Goal: Task Accomplishment & Management: Use online tool/utility

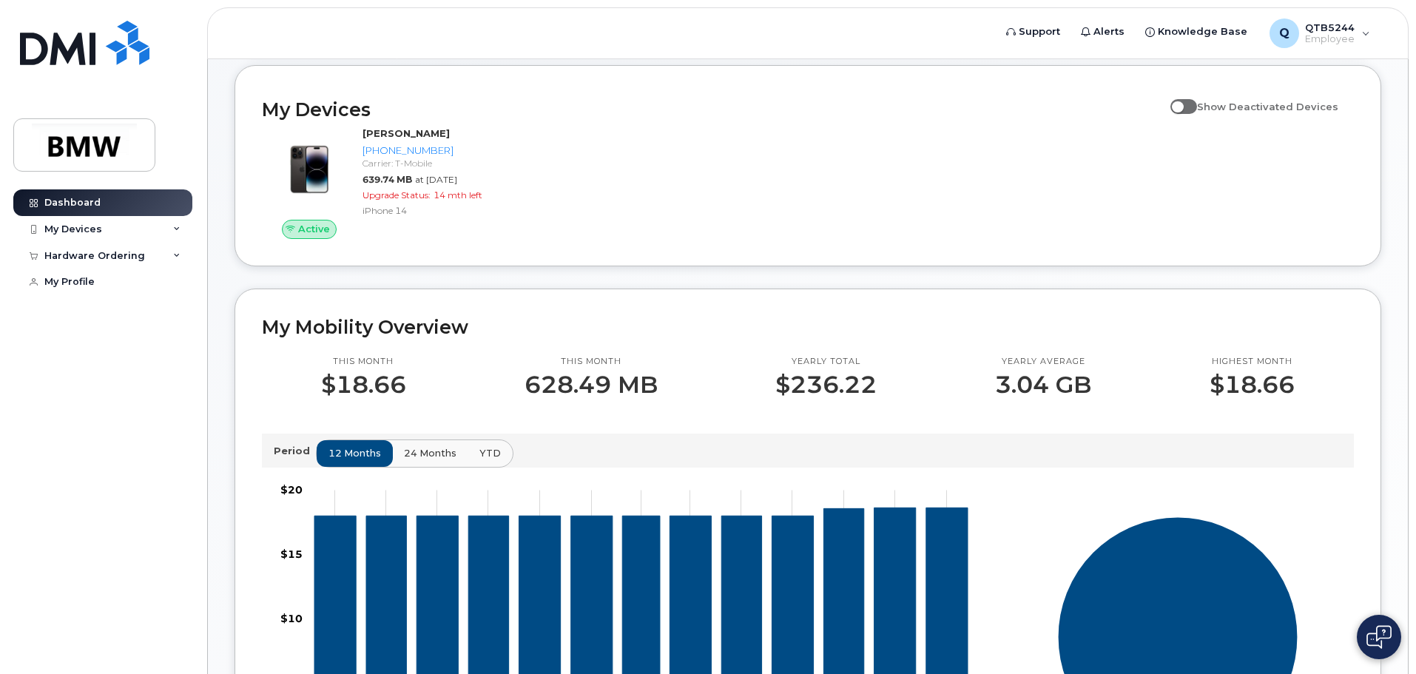
scroll to position [222, 0]
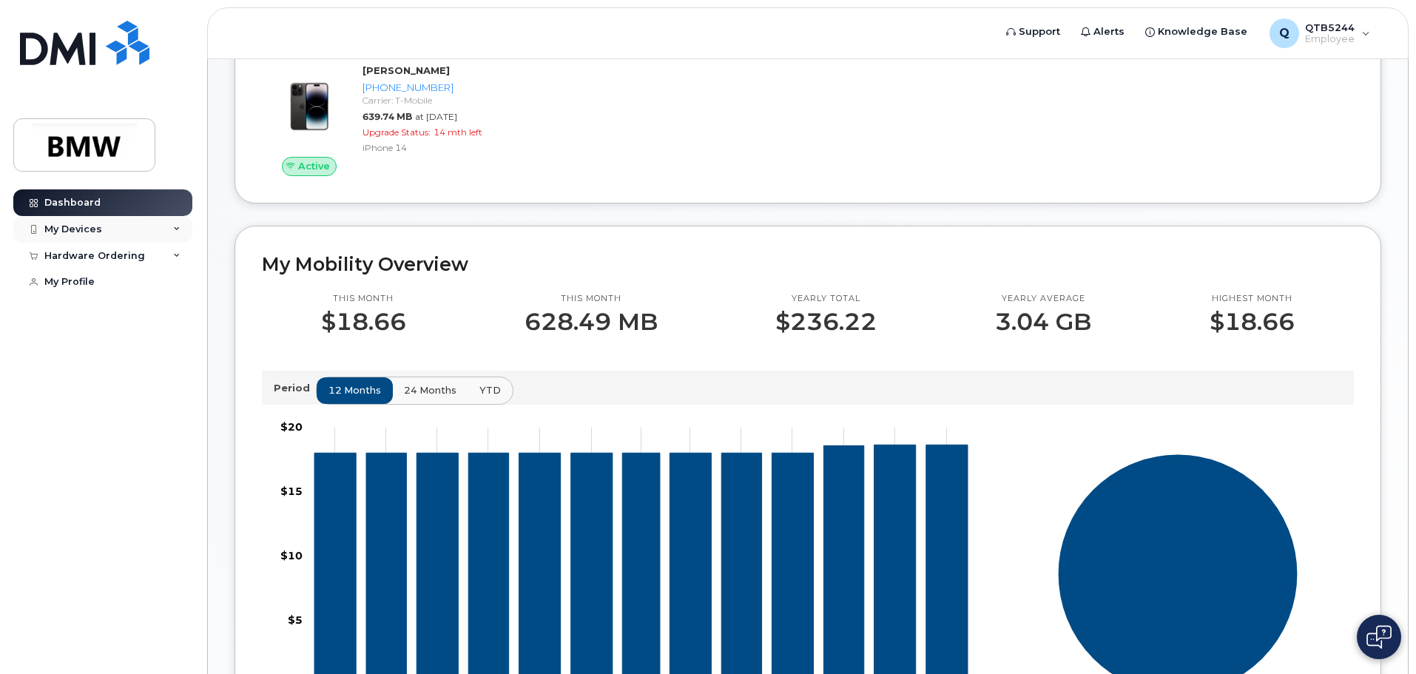
click at [87, 229] on div "My Devices" at bounding box center [73, 229] width 58 height 12
click at [128, 349] on div "Hardware Ordering" at bounding box center [102, 336] width 179 height 27
click at [78, 195] on link "Dashboard" at bounding box center [102, 202] width 179 height 27
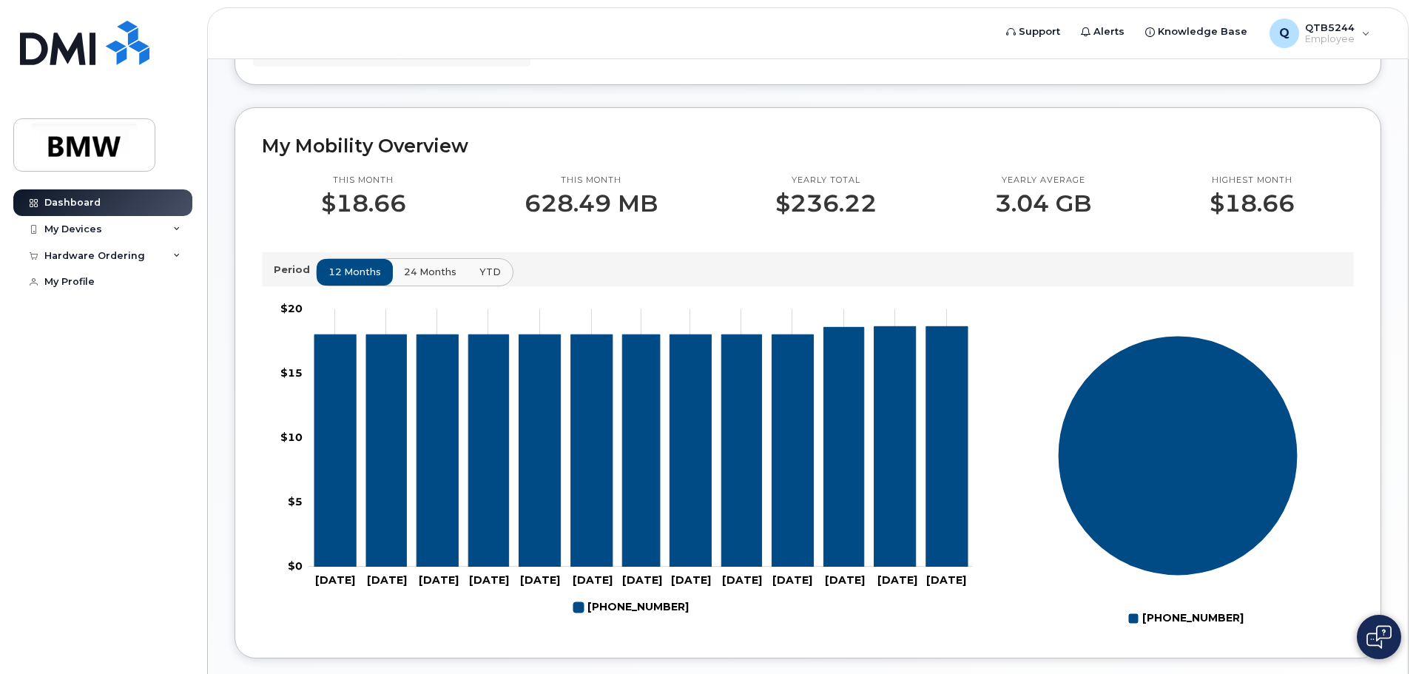
scroll to position [370, 0]
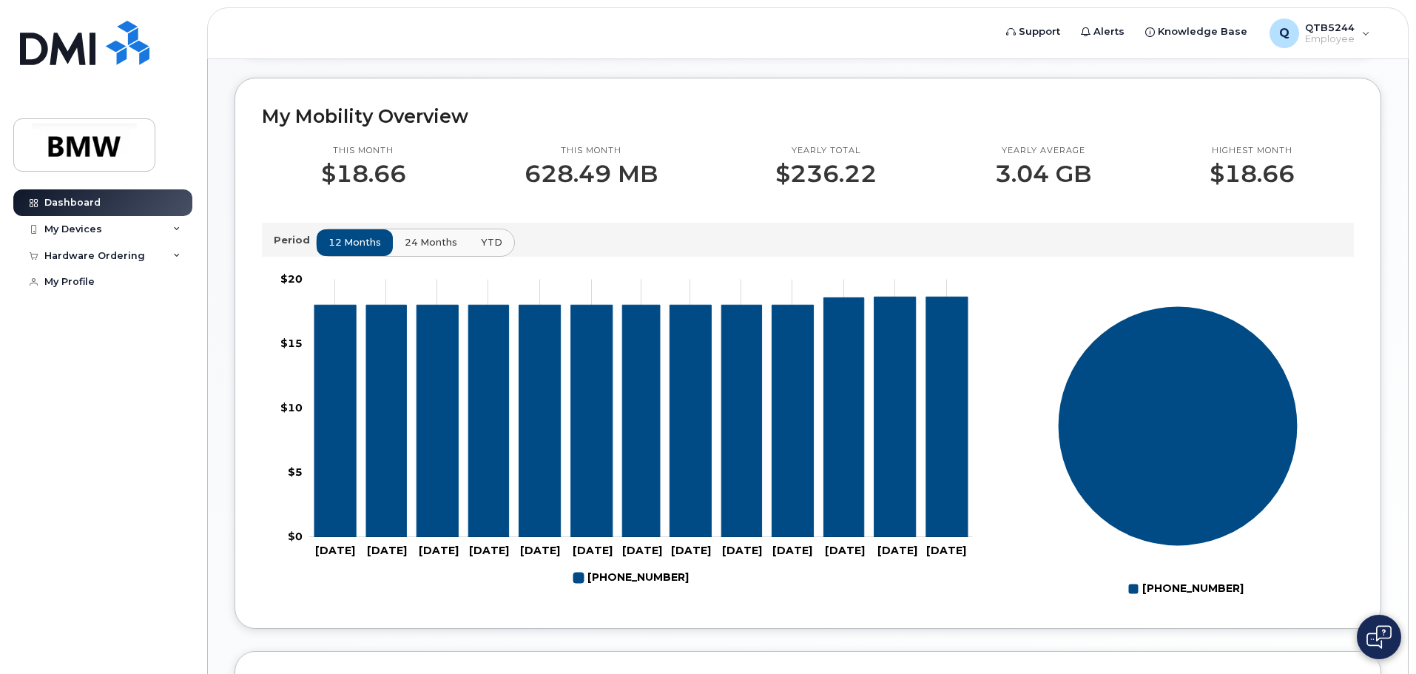
click at [421, 249] on span "24 months" at bounding box center [431, 242] width 53 height 14
